Goal: Task Accomplishment & Management: Manage account settings

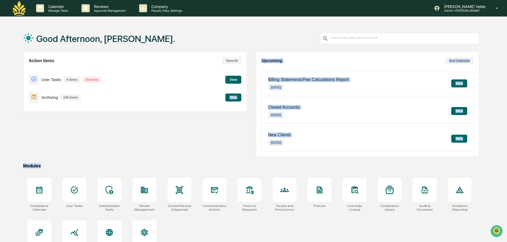
drag, startPoint x: 200, startPoint y: 128, endPoint x: 198, endPoint y: 158, distance: 30.4
click at [198, 158] on div "Good Afternoon, [PERSON_NAME]. Action Items View All User Tasks 6 items Overdue…" at bounding box center [251, 146] width 472 height 242
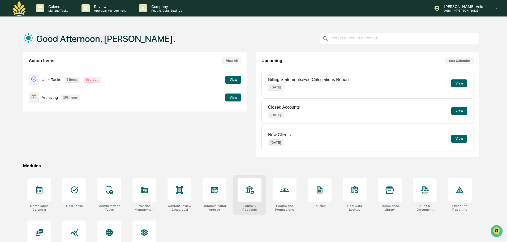
click at [243, 195] on div at bounding box center [249, 190] width 24 height 24
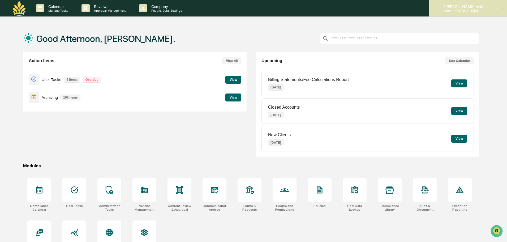
click at [491, 14] on div "[PERSON_NAME] Velde Admin • [PERSON_NAME]" at bounding box center [467, 8] width 78 height 16
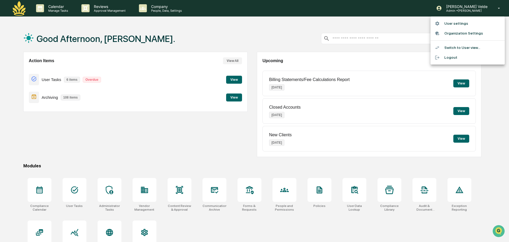
click at [464, 48] on li "Switch to User view..." at bounding box center [468, 48] width 74 height 10
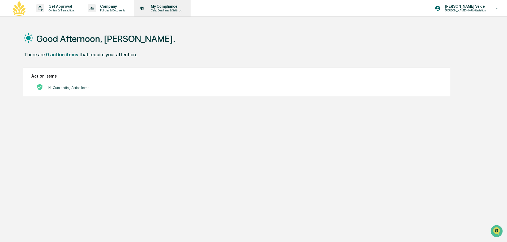
click at [166, 6] on p "My Compliance" at bounding box center [165, 6] width 38 height 4
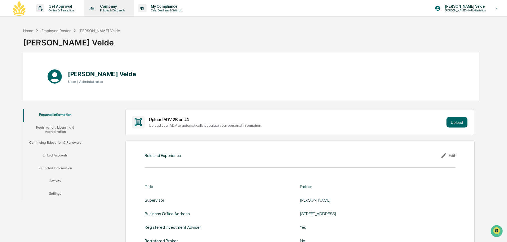
click at [118, 6] on p "Company" at bounding box center [112, 6] width 32 height 4
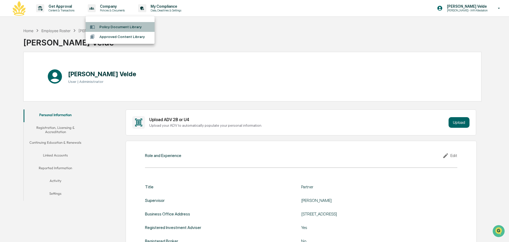
click at [127, 31] on li "Policy Document Library" at bounding box center [120, 27] width 69 height 10
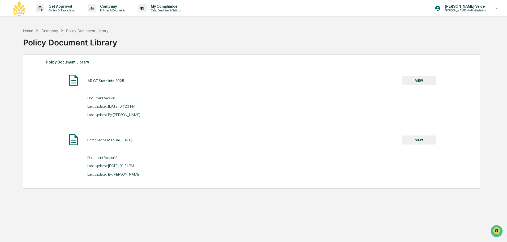
drag, startPoint x: 413, startPoint y: 138, endPoint x: 412, endPoint y: 134, distance: 4.0
click at [412, 134] on div "Compliance Manual [DATE] VIEW" at bounding box center [251, 140] width 410 height 14
click at [412, 144] on button "VIEW" at bounding box center [419, 139] width 34 height 9
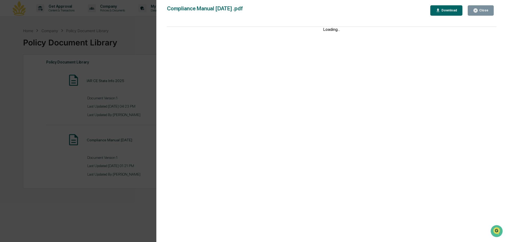
click at [459, 8] on button "Download" at bounding box center [446, 10] width 32 height 10
click at [81, 73] on div "Version History [DATE] 07:21 PM [PERSON_NAME] Compliance Manual [DATE] .pdf Clo…" at bounding box center [253, 121] width 507 height 242
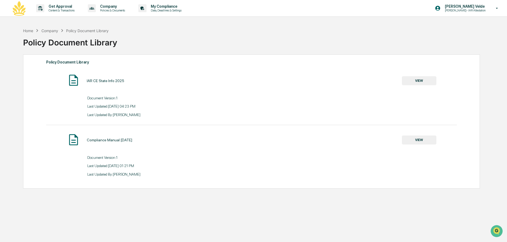
click at [411, 78] on button "VIEW" at bounding box center [419, 80] width 34 height 9
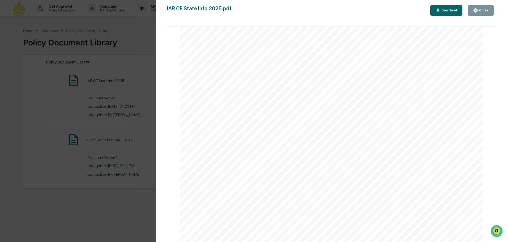
scroll to position [61, 0]
drag, startPoint x: 47, startPoint y: 233, endPoint x: 67, endPoint y: 201, distance: 37.8
click at [50, 227] on div "Version History [DATE] 11:23 PM [PERSON_NAME] IAR CE State Info 2025.pdf Close …" at bounding box center [253, 121] width 507 height 242
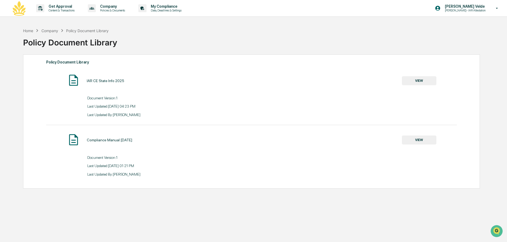
click at [28, 14] on link at bounding box center [22, 8] width 19 height 16
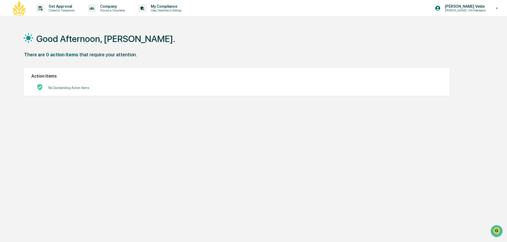
click at [383, 188] on div "Good Afternoon, [PERSON_NAME]. There are 0 action items that require your atten…" at bounding box center [251, 146] width 472 height 242
click at [58, 9] on p "Content & Transactions" at bounding box center [60, 10] width 33 height 4
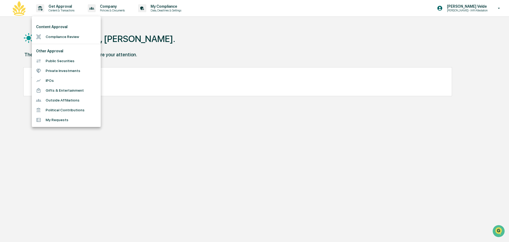
click at [86, 119] on li "My Requests" at bounding box center [66, 120] width 69 height 10
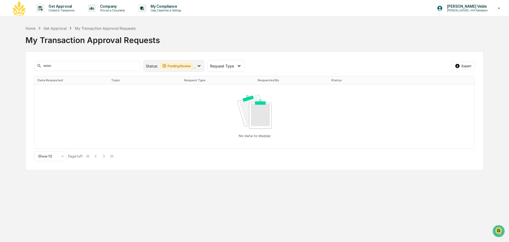
click at [193, 64] on div "Pending Review" at bounding box center [176, 66] width 33 height 6
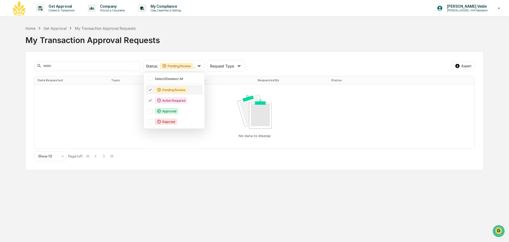
click at [150, 92] on div "Pending Review" at bounding box center [174, 90] width 57 height 10
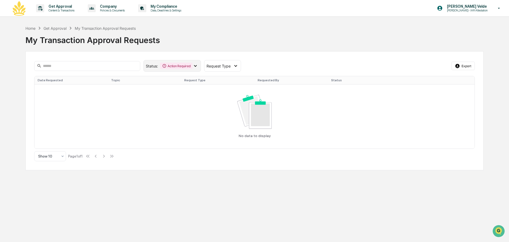
click at [162, 65] on div "Action Required" at bounding box center [176, 66] width 32 height 6
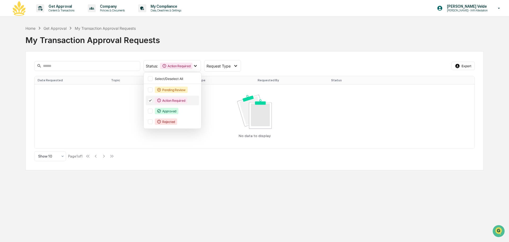
click at [151, 103] on div "Action Required" at bounding box center [172, 100] width 53 height 10
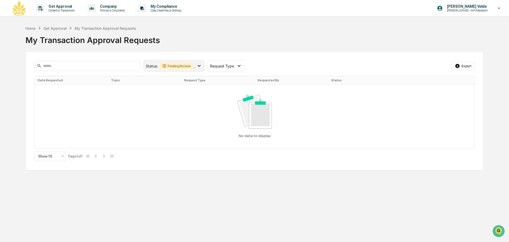
click at [187, 64] on div "Pending Review" at bounding box center [176, 66] width 33 height 6
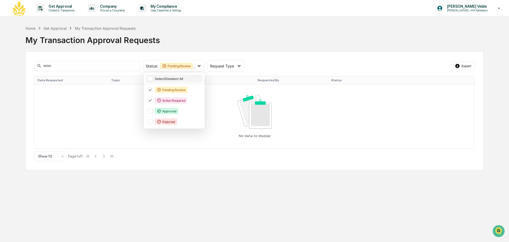
click at [152, 79] on div at bounding box center [150, 78] width 5 height 5
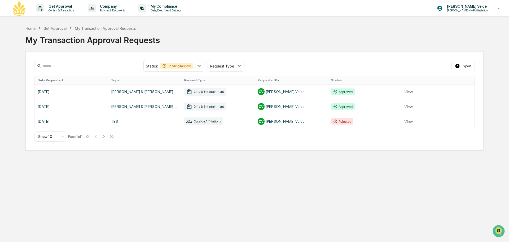
click at [279, 48] on div "Home Get Approval My Transaction Approval Requests My Transaction Approval Requ…" at bounding box center [254, 87] width 458 height 125
click at [51, 164] on div "Get Approval Content & Transactions Company Policies & Documents My Compliance …" at bounding box center [254, 121] width 509 height 242
click at [19, 4] on img at bounding box center [19, 8] width 13 height 15
